Goal: Task Accomplishment & Management: Manage account settings

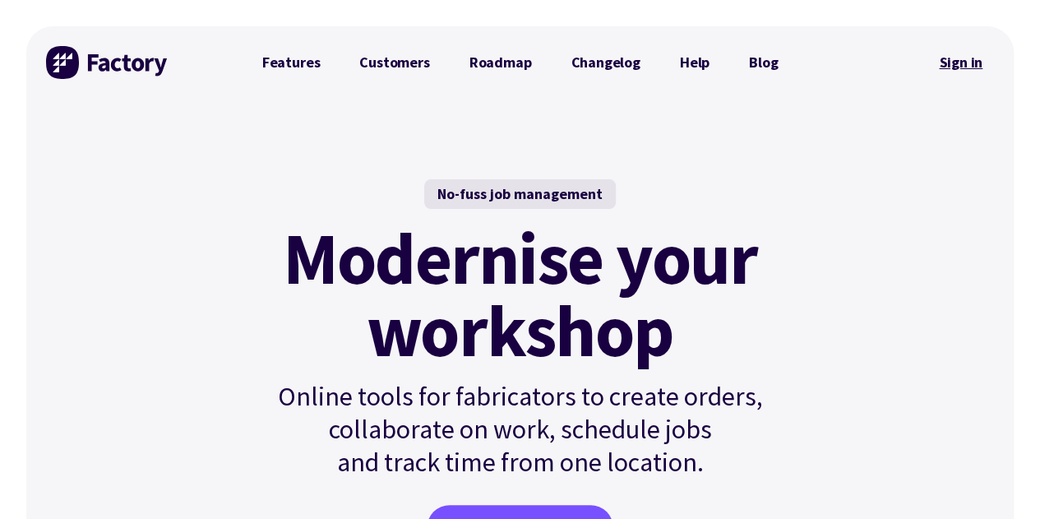
click at [933, 63] on link "Sign in" at bounding box center [961, 63] width 67 height 38
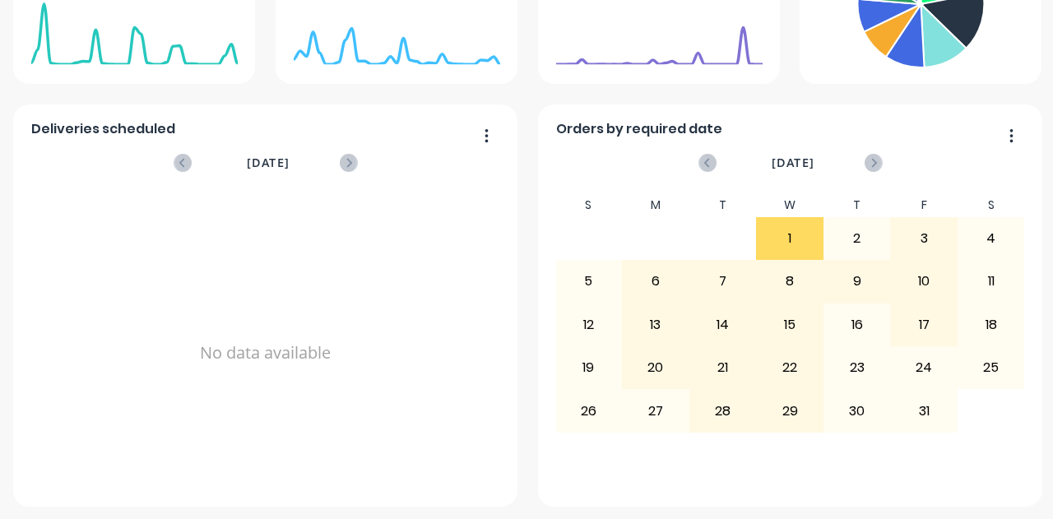
scroll to position [420, 0]
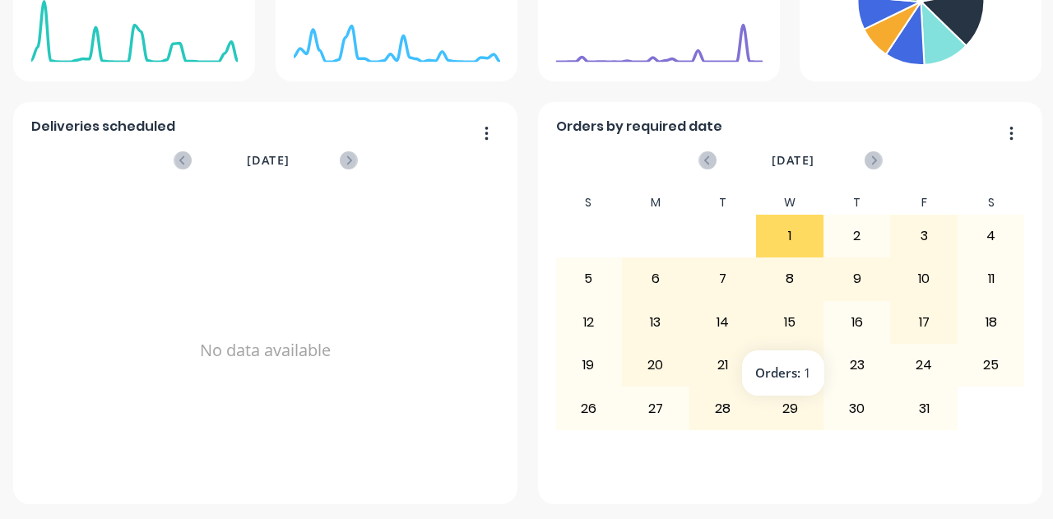
click at [830, 285] on div "9" at bounding box center [857, 278] width 66 height 41
click at [846, 274] on div "9" at bounding box center [857, 278] width 66 height 41
click at [858, 282] on div "9" at bounding box center [857, 278] width 66 height 41
click at [996, 131] on button "button" at bounding box center [1005, 134] width 35 height 25
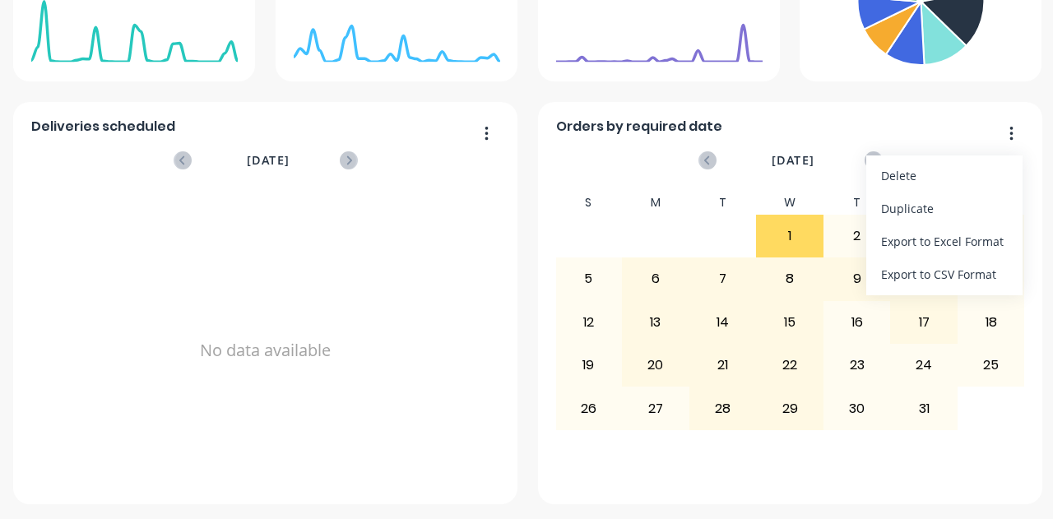
click at [1002, 137] on button "button" at bounding box center [1005, 134] width 35 height 25
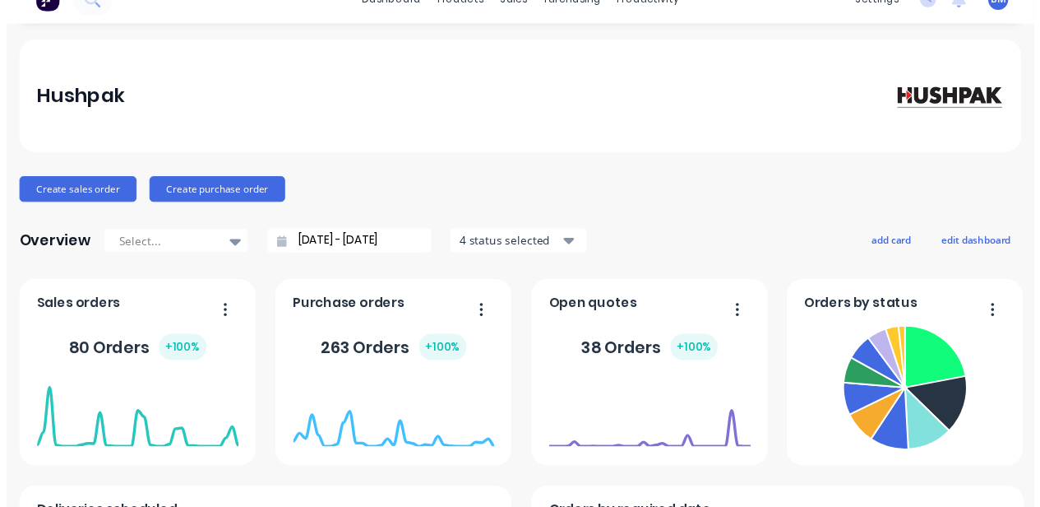
scroll to position [0, 0]
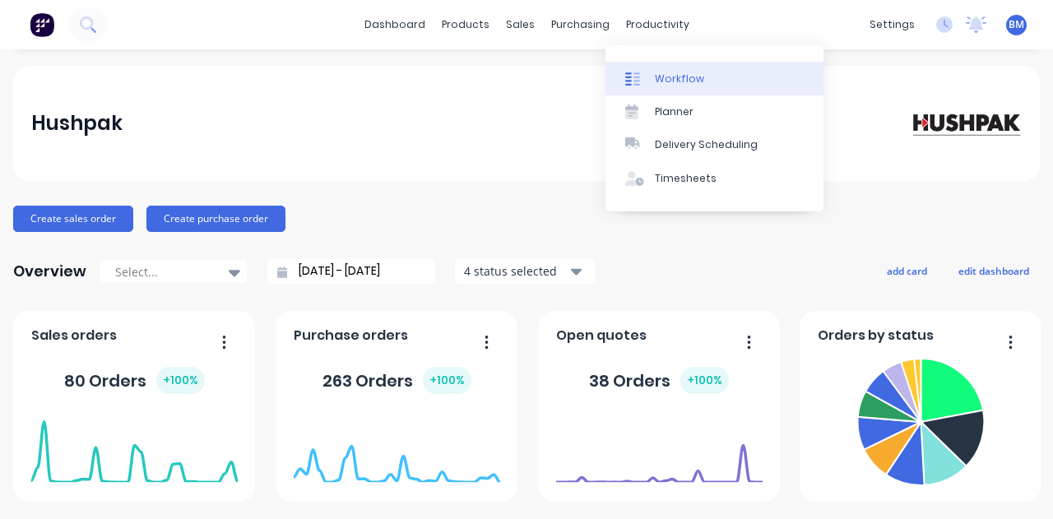
click at [646, 68] on link "Workflow" at bounding box center [714, 78] width 218 height 33
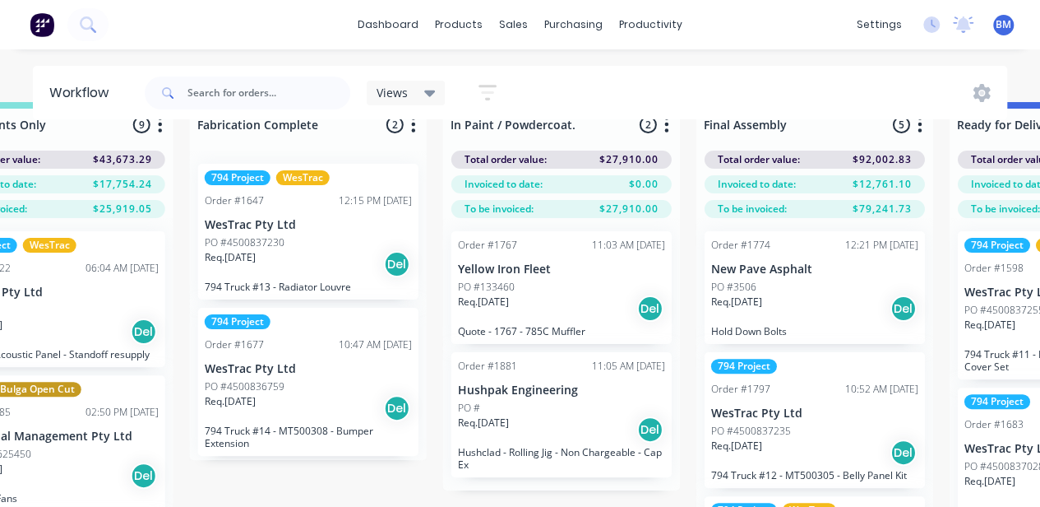
scroll to position [71, 2125]
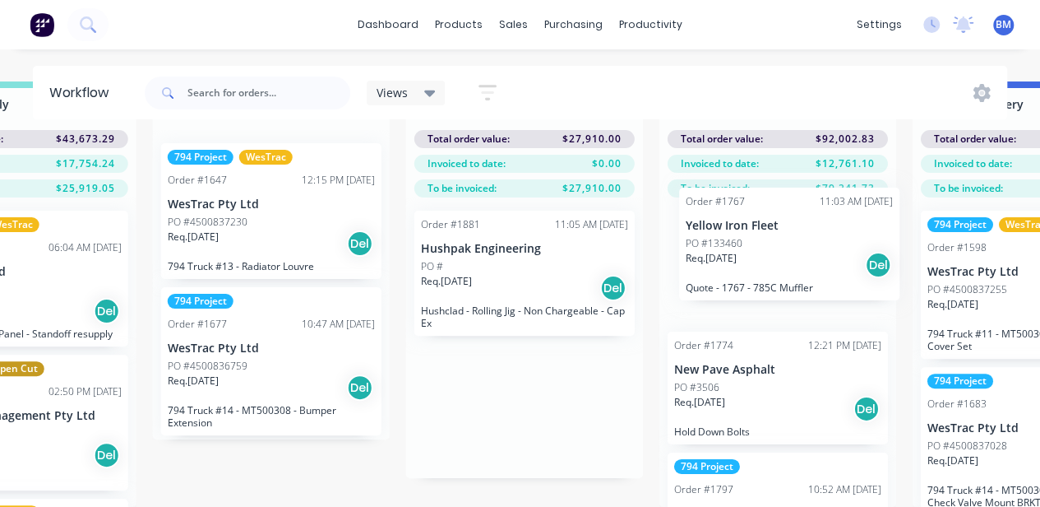
drag, startPoint x: 516, startPoint y: 289, endPoint x: 701, endPoint y: 279, distance: 184.5
click at [701, 279] on div "Submitted 92 Status colour #273444 hex #273444 Save Cancel Summaries Total orde…" at bounding box center [509, 293] width 5366 height 425
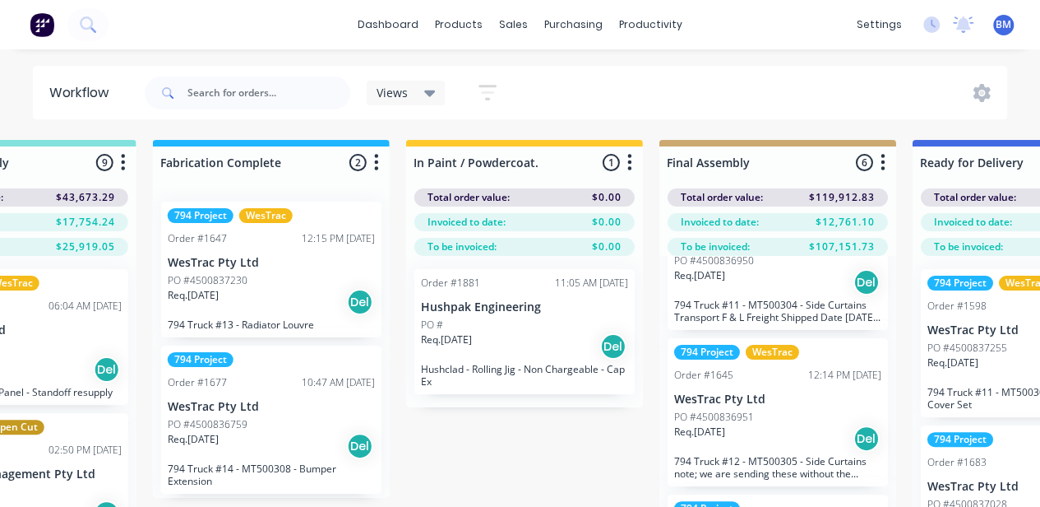
scroll to position [493, 0]
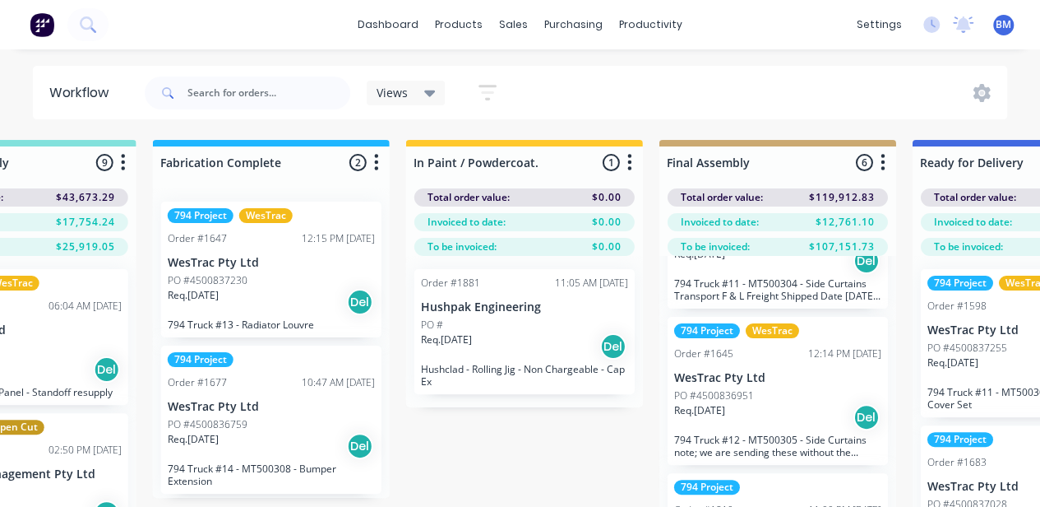
click at [724, 295] on p "794 Truck #11 - MT500304 - Side Curtains Transport F & L Freight Shipped Date […" at bounding box center [777, 289] width 207 height 25
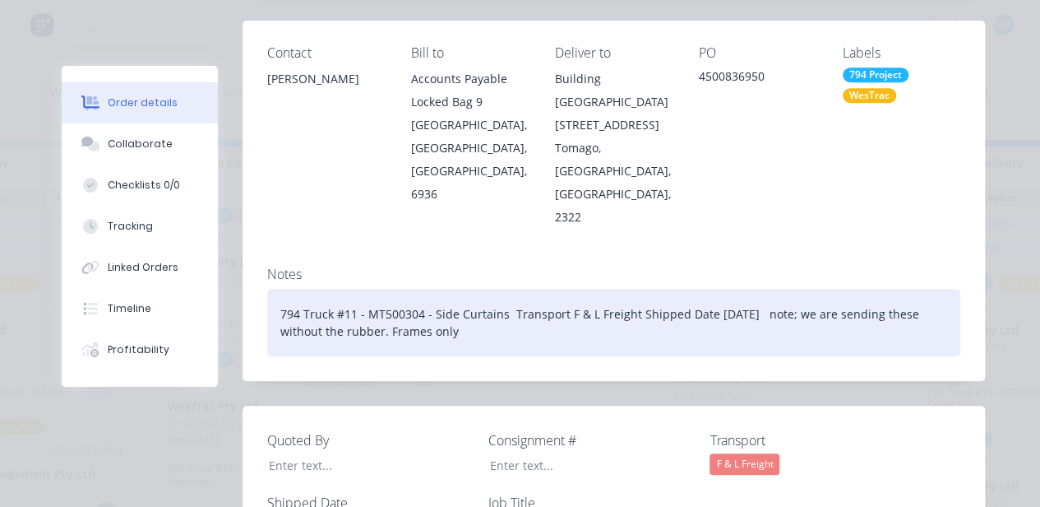
scroll to position [0, 0]
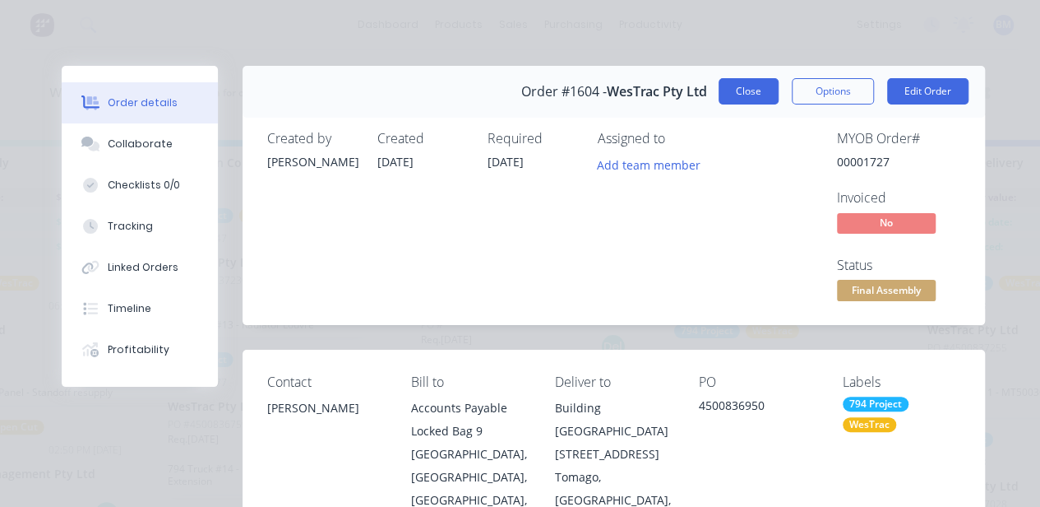
click at [762, 100] on button "Close" at bounding box center [749, 91] width 60 height 26
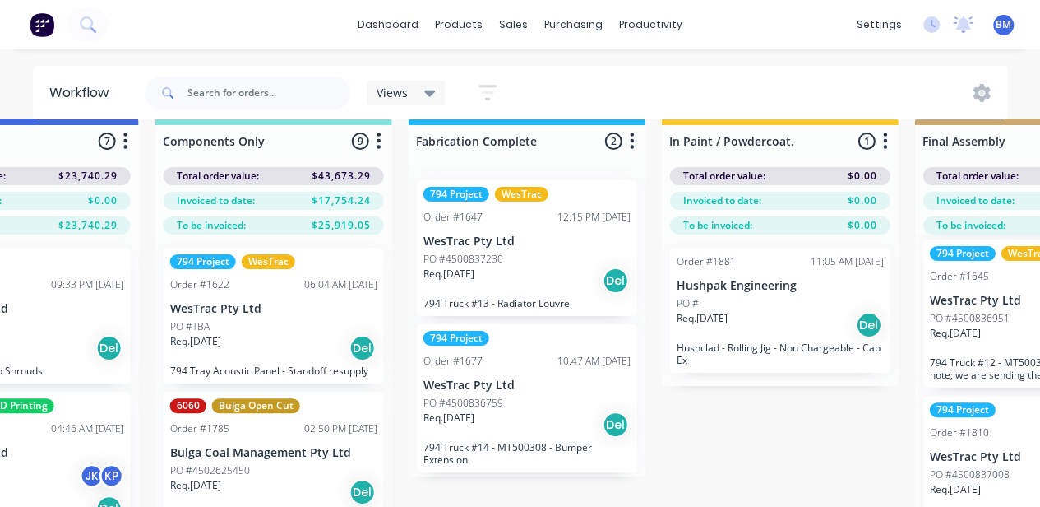
scroll to position [0, 1906]
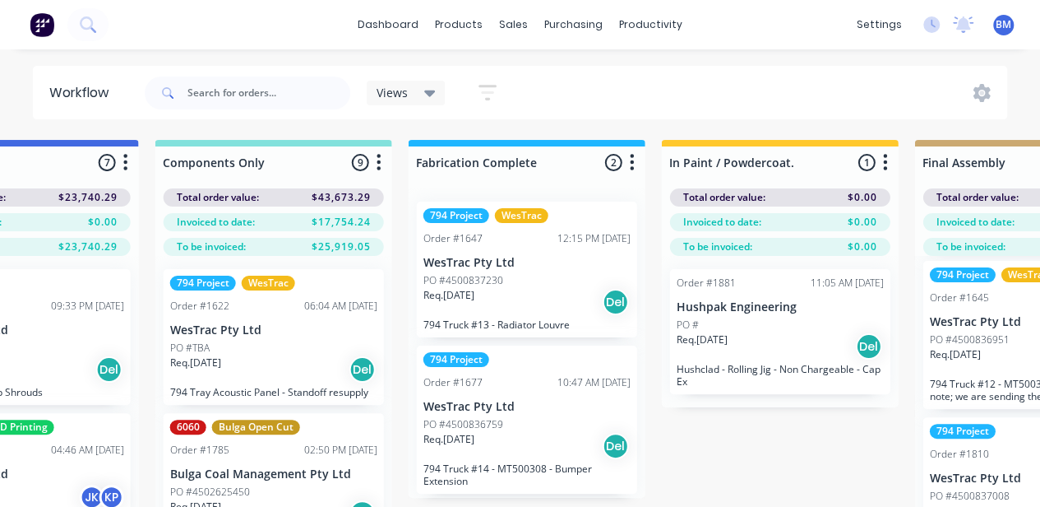
click at [487, 429] on p "PO #4500836759" at bounding box center [463, 424] width 80 height 15
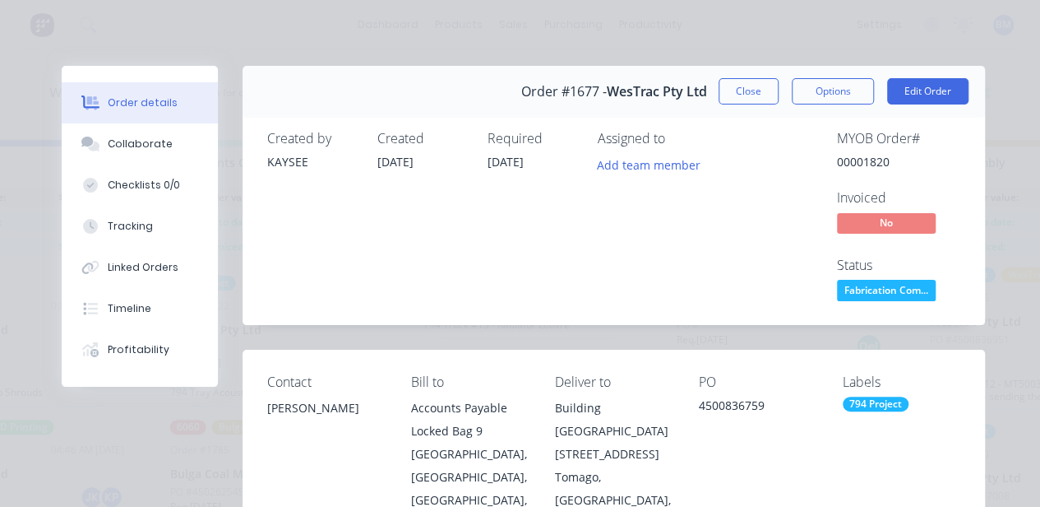
click at [748, 97] on button "Close" at bounding box center [749, 91] width 60 height 26
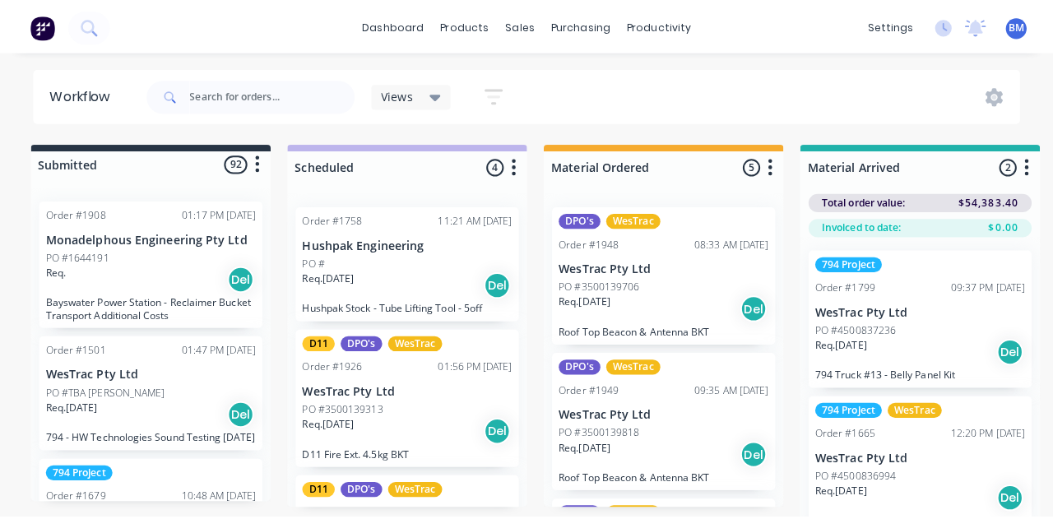
scroll to position [0, 0]
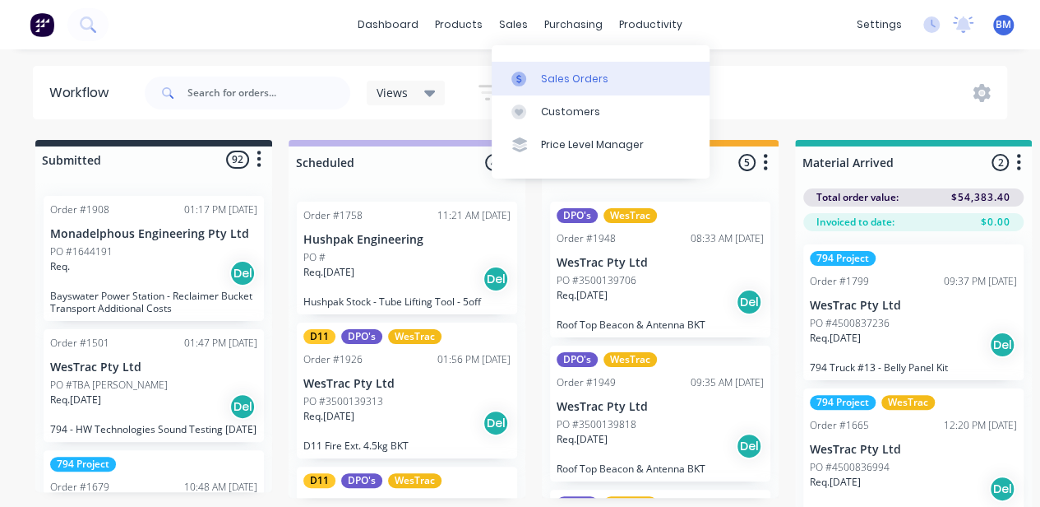
click at [530, 87] on link "Sales Orders" at bounding box center [601, 78] width 218 height 33
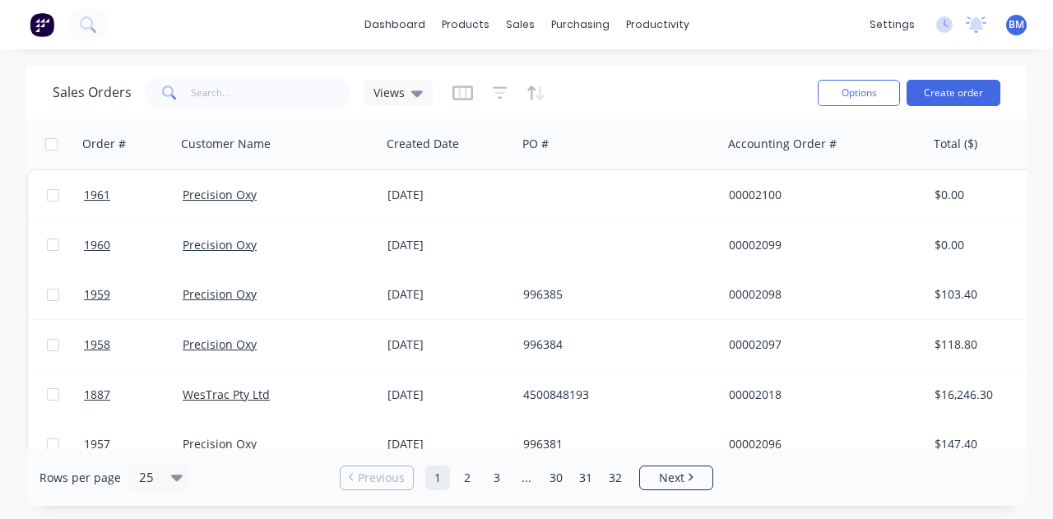
click at [405, 105] on div "Sales Orders Views" at bounding box center [243, 92] width 380 height 33
click at [407, 95] on div "Views" at bounding box center [397, 93] width 49 height 15
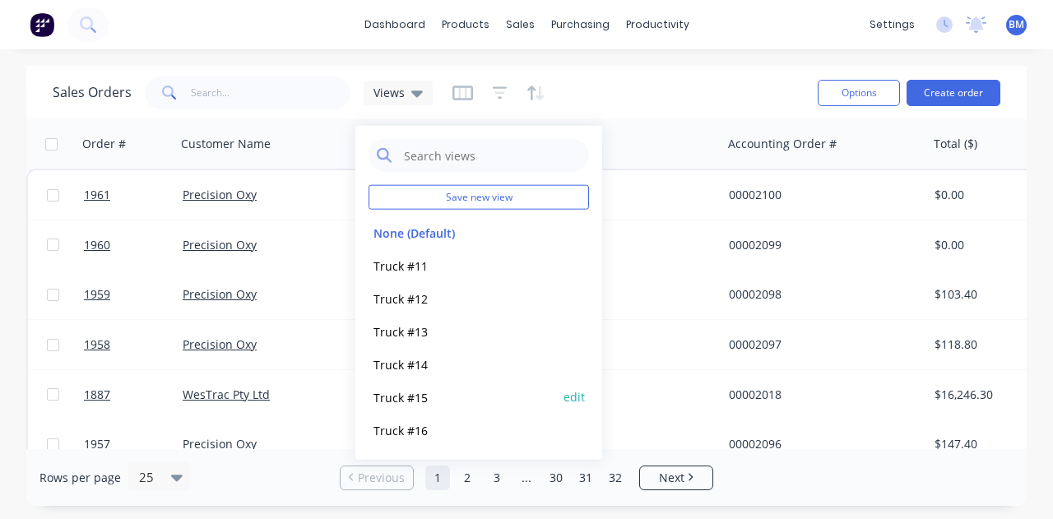
click at [385, 391] on button "Truck #15" at bounding box center [461, 396] width 187 height 19
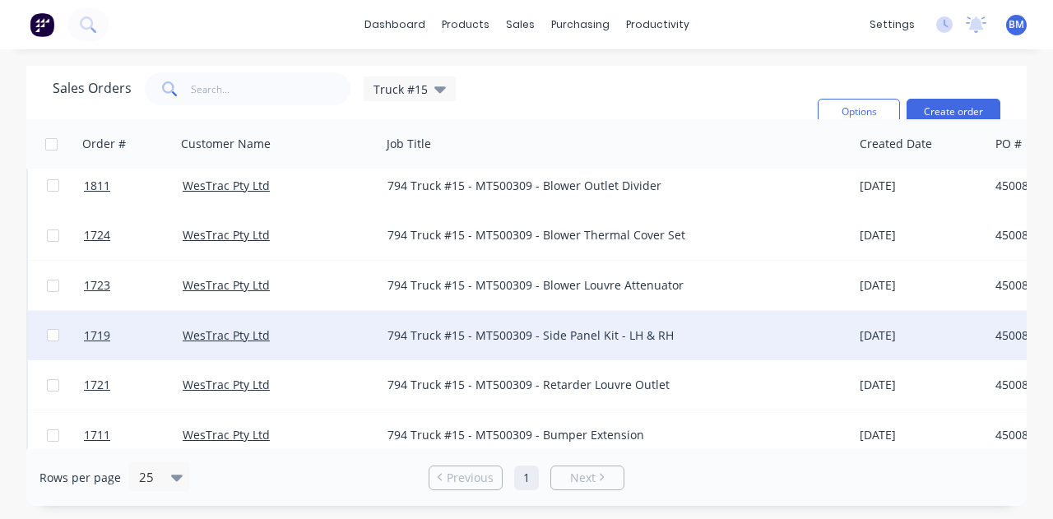
scroll to position [740, 0]
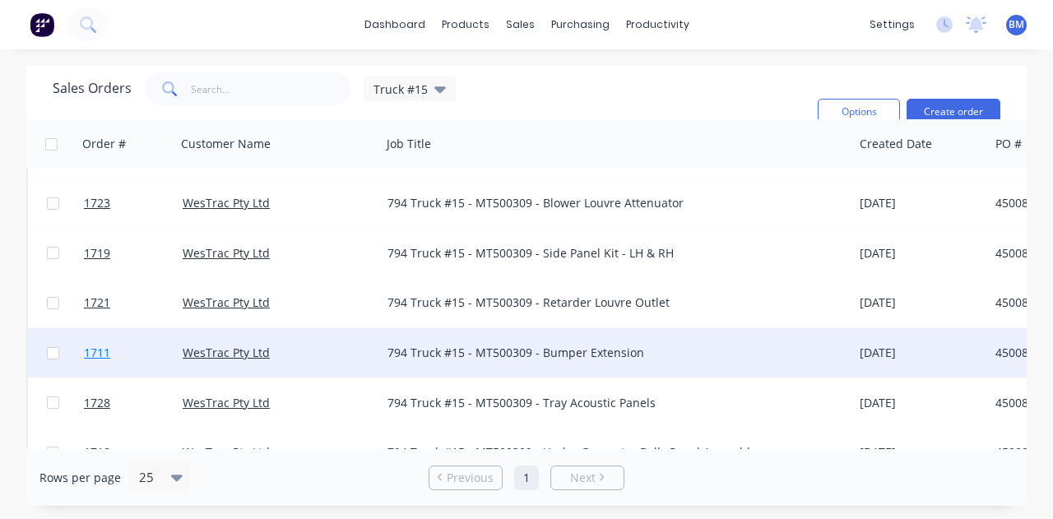
click at [95, 357] on span "1711" at bounding box center [97, 353] width 26 height 16
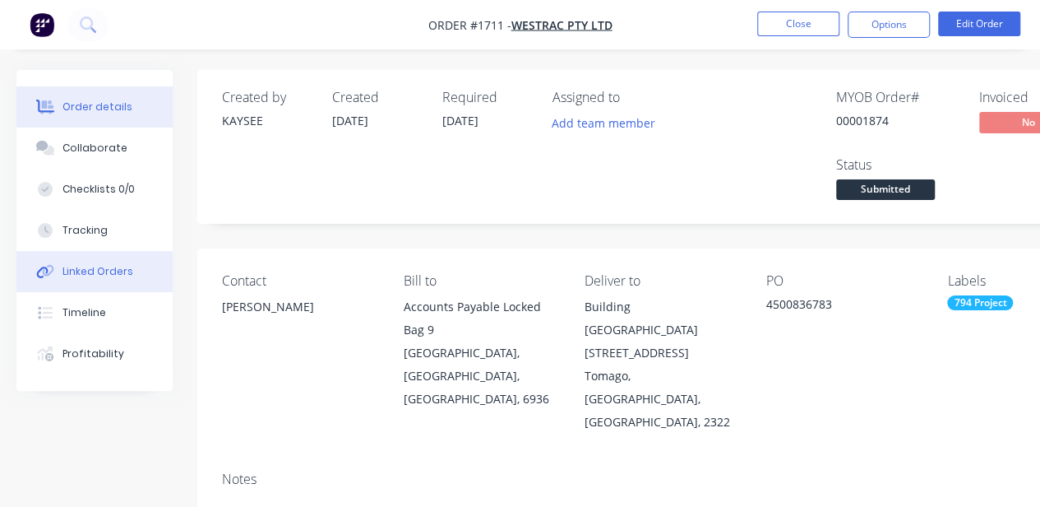
click at [107, 269] on div "Linked Orders" at bounding box center [97, 271] width 71 height 15
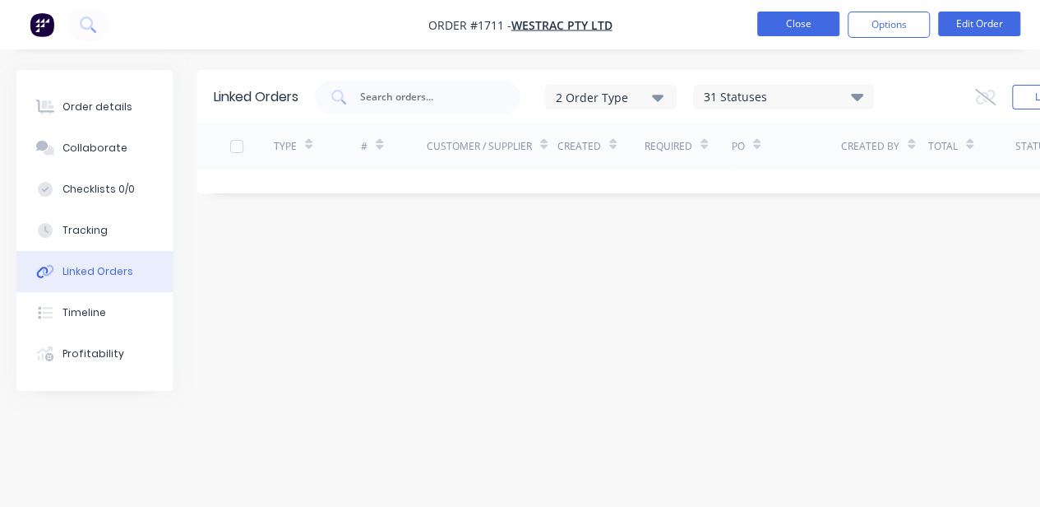
click at [803, 29] on button "Close" at bounding box center [798, 24] width 82 height 25
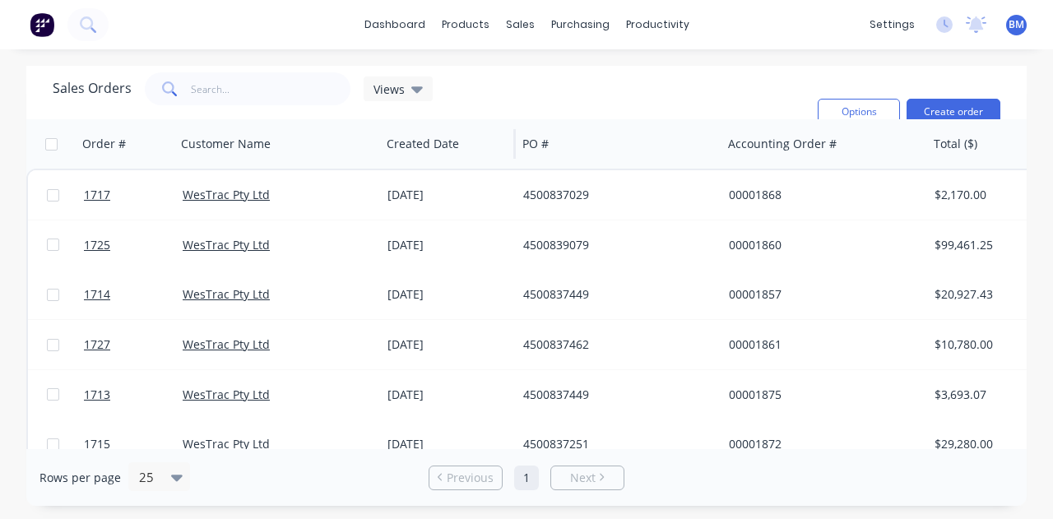
drag, startPoint x: 413, startPoint y: 89, endPoint x: 414, endPoint y: 119, distance: 30.4
click at [414, 91] on icon at bounding box center [417, 89] width 12 height 7
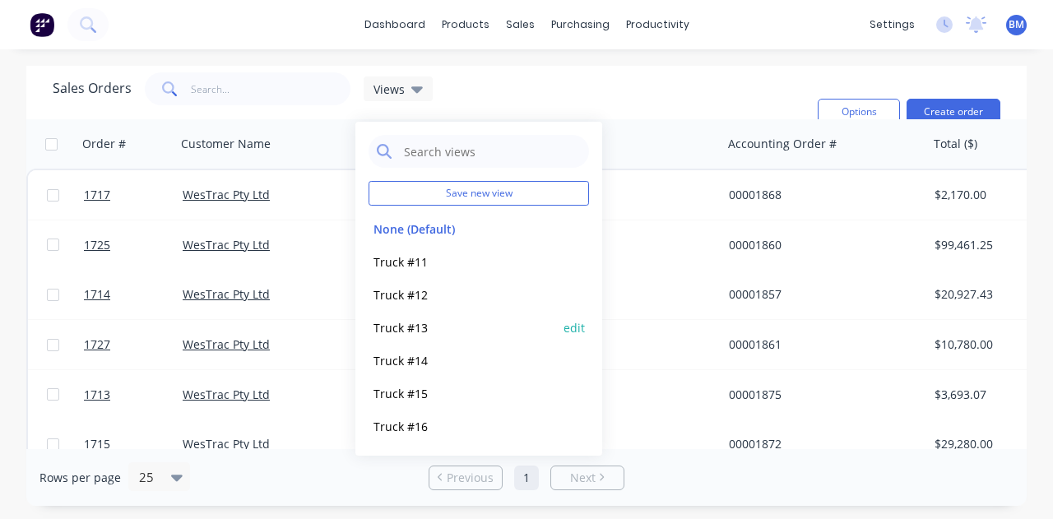
click at [411, 325] on button "Truck #13" at bounding box center [461, 327] width 187 height 19
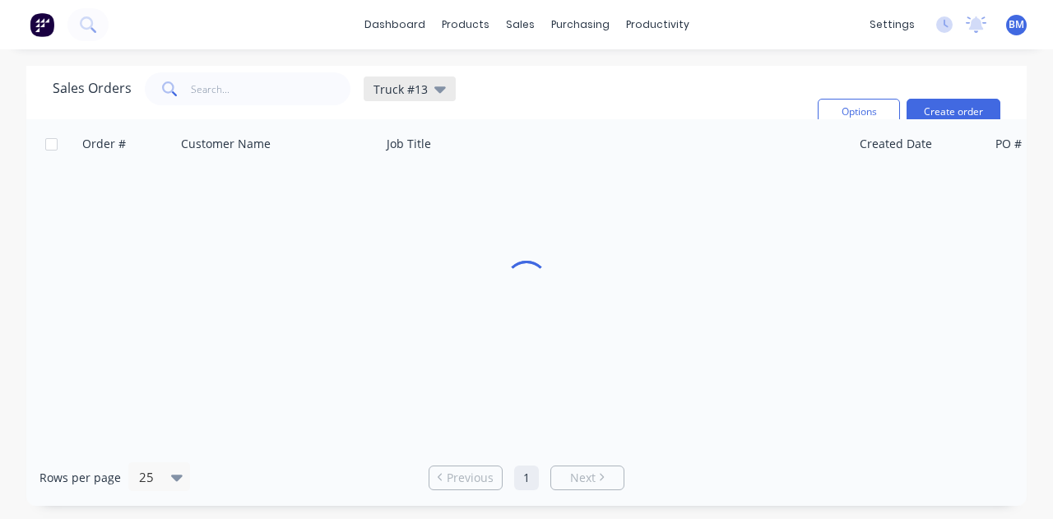
click at [390, 94] on span "Truck #13" at bounding box center [400, 89] width 54 height 17
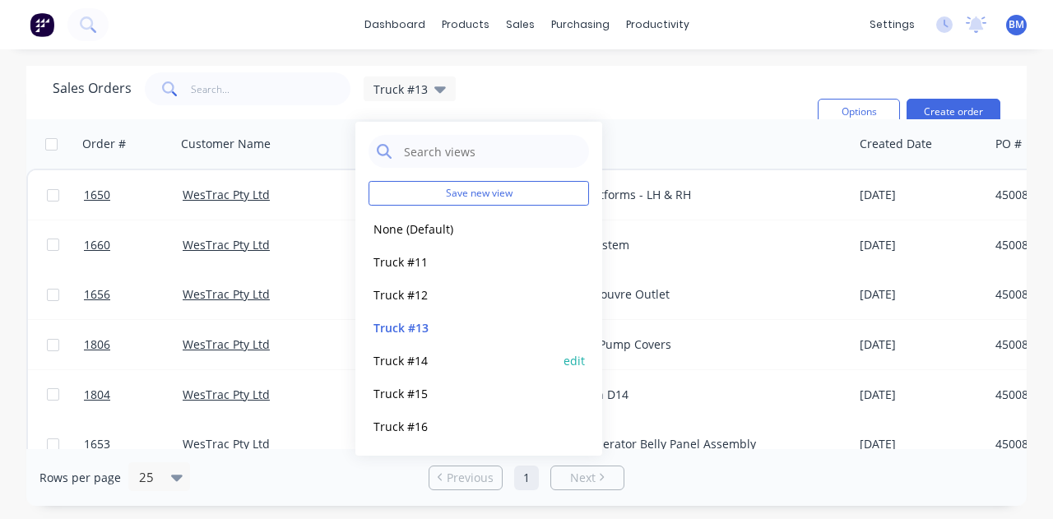
click at [400, 358] on button "Truck #14" at bounding box center [461, 360] width 187 height 19
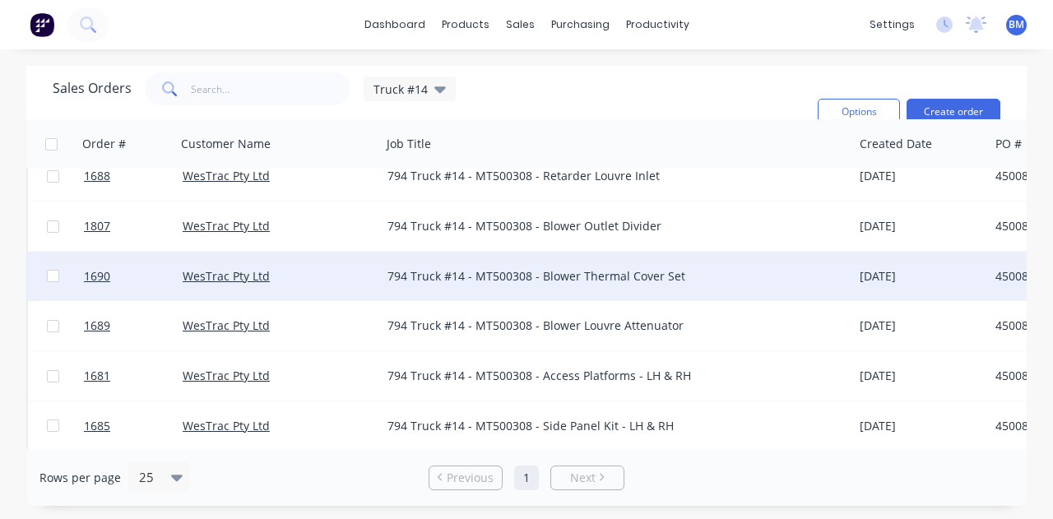
scroll to position [740, 0]
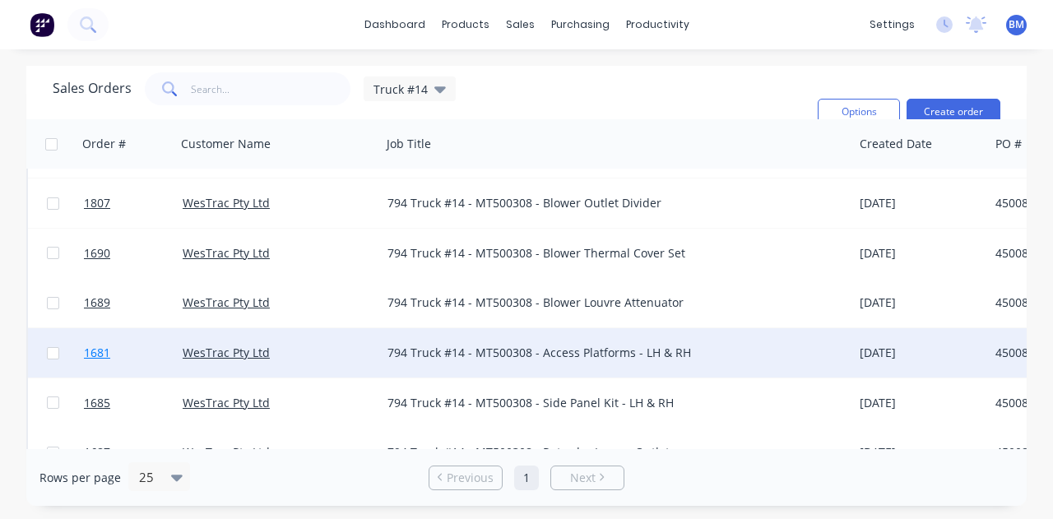
click at [97, 356] on span "1681" at bounding box center [97, 353] width 26 height 16
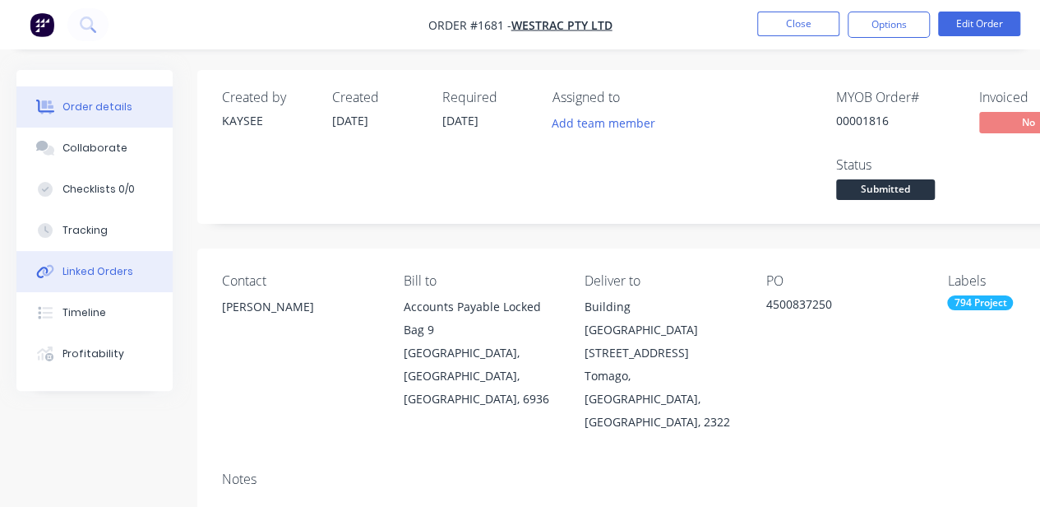
click at [95, 277] on div "Linked Orders" at bounding box center [97, 271] width 71 height 15
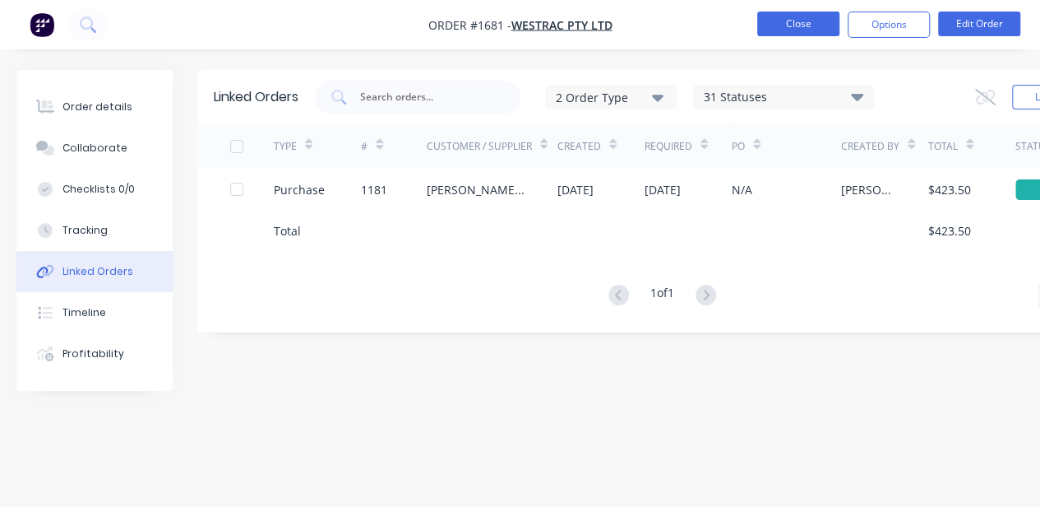
click at [764, 32] on button "Close" at bounding box center [798, 24] width 82 height 25
